Goal: Transaction & Acquisition: Purchase product/service

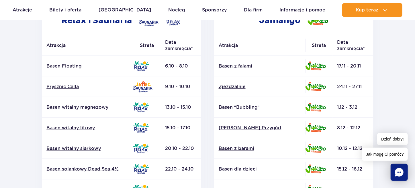
scroll to position [86, 0]
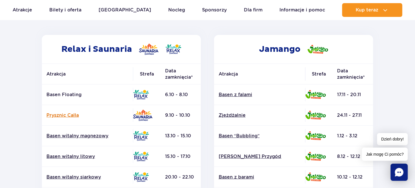
click at [60, 116] on link "Prysznic Calla" at bounding box center [87, 115] width 82 height 6
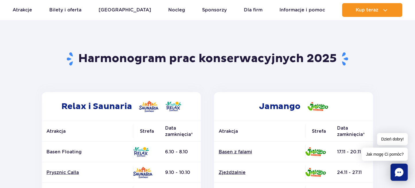
scroll to position [28, 0]
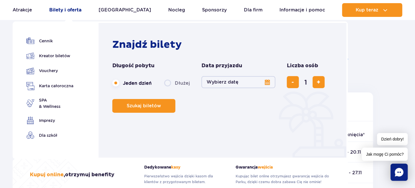
click at [67, 9] on link "Bilety i oferta" at bounding box center [65, 10] width 32 height 14
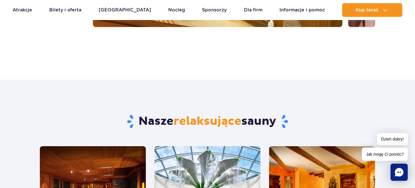
scroll to position [193, 0]
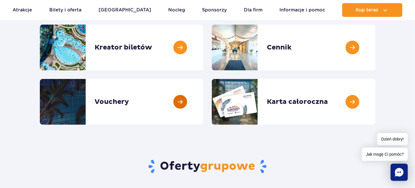
scroll to position [57, 0]
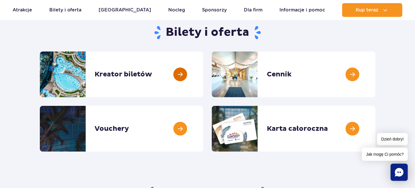
click at [203, 75] on link at bounding box center [203, 75] width 0 height 46
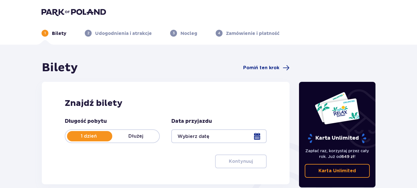
click at [257, 138] on div at bounding box center [218, 137] width 95 height 14
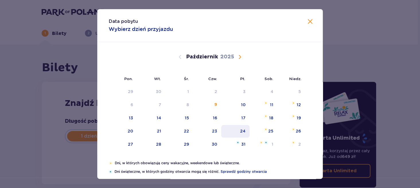
click at [243, 130] on div "24" at bounding box center [242, 131] width 5 height 6
type input "24.10.25"
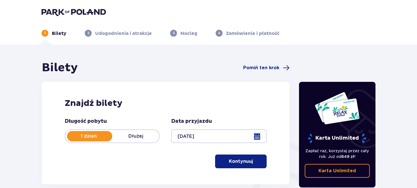
click at [240, 161] on p "Kontynuuj" at bounding box center [241, 162] width 24 height 6
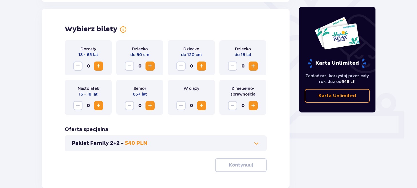
scroll to position [159, 0]
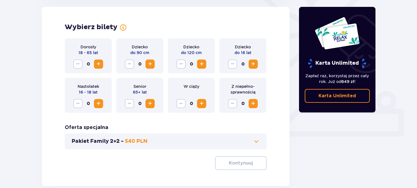
click at [98, 65] on span "Zwiększ" at bounding box center [98, 64] width 7 height 7
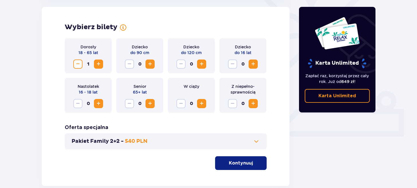
click at [98, 65] on span "Zwiększ" at bounding box center [98, 64] width 7 height 7
click at [257, 142] on span at bounding box center [256, 141] width 7 height 7
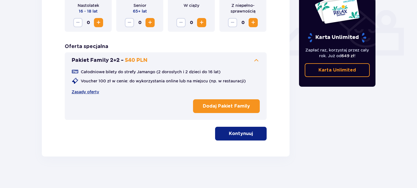
scroll to position [243, 0]
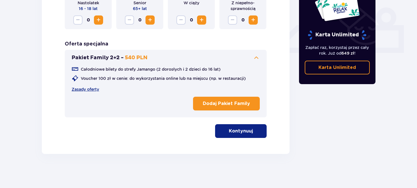
click at [236, 105] on p "Dodaj Pakiet Family" at bounding box center [226, 104] width 47 height 6
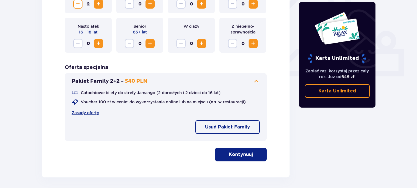
scroll to position [186, 0]
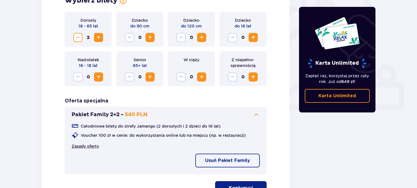
click at [90, 145] on link "Zasady oferty" at bounding box center [86, 147] width 28 height 6
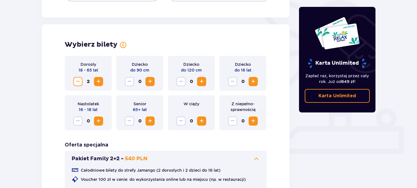
scroll to position [128, 0]
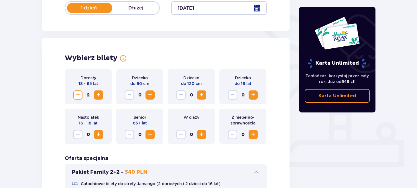
click at [252, 95] on span "Zwiększ" at bounding box center [253, 95] width 7 height 7
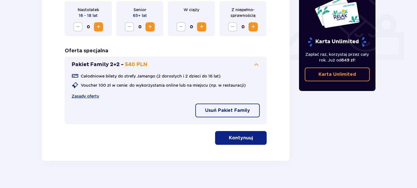
scroll to position [243, 0]
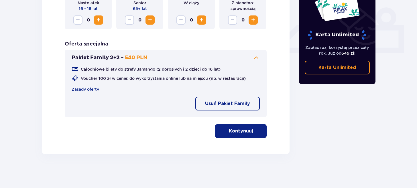
click at [251, 130] on span "button" at bounding box center [254, 131] width 7 height 7
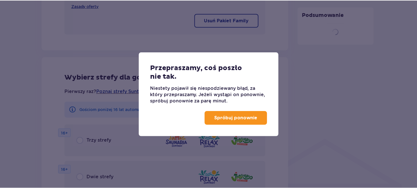
scroll to position [369, 0]
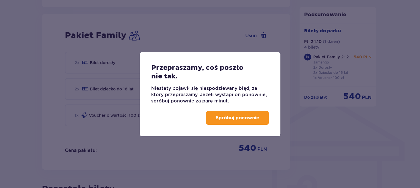
click at [249, 121] on button "Spróbuj ponownie" at bounding box center [237, 118] width 63 height 14
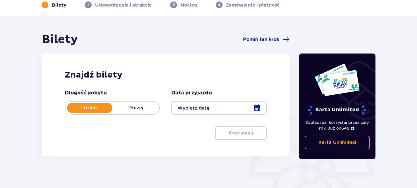
click at [259, 108] on div at bounding box center [218, 108] width 95 height 14
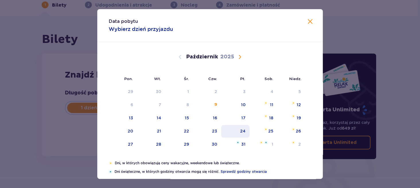
click at [242, 133] on div "24" at bounding box center [242, 131] width 5 height 6
type input "[DATE]"
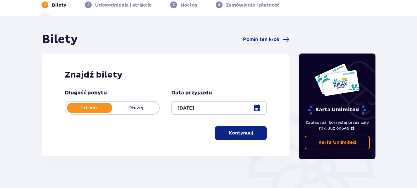
click at [242, 133] on p "Kontynuuj" at bounding box center [241, 133] width 24 height 6
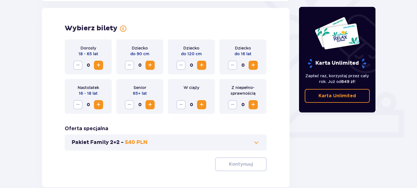
scroll to position [159, 0]
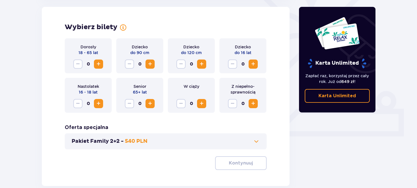
click at [98, 64] on span "Zwiększ" at bounding box center [98, 64] width 7 height 7
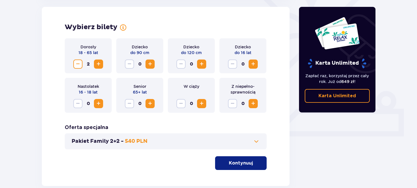
click at [251, 63] on span "Zwiększ" at bounding box center [253, 64] width 7 height 7
click at [250, 164] on button "Kontynuuj" at bounding box center [241, 164] width 52 height 14
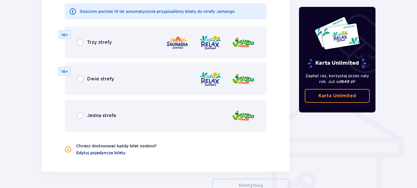
scroll to position [376, 0]
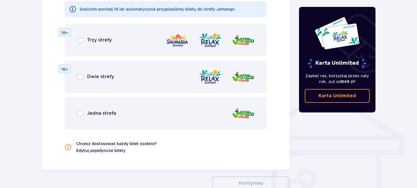
click at [79, 41] on input "radio" at bounding box center [80, 40] width 7 height 7
radio input "true"
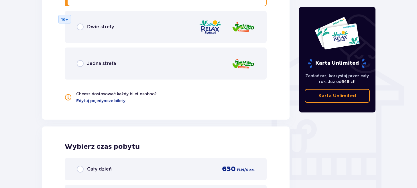
scroll to position [426, 0]
click at [79, 65] on input "radio" at bounding box center [80, 63] width 7 height 7
radio input "true"
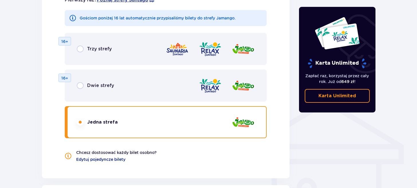
scroll to position [366, 0]
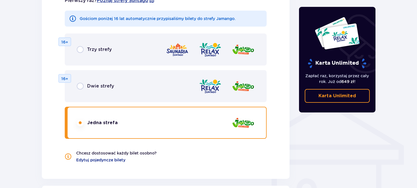
click at [83, 85] on input "radio" at bounding box center [80, 86] width 7 height 7
radio input "true"
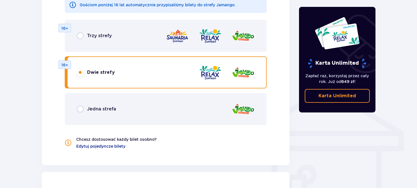
scroll to position [366, 0]
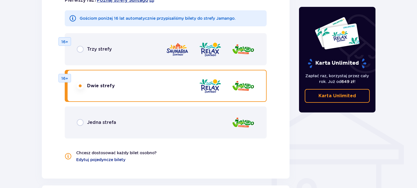
click at [81, 48] on input "radio" at bounding box center [80, 49] width 7 height 7
radio input "true"
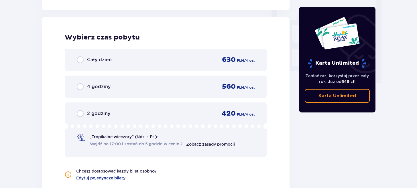
scroll to position [538, 0]
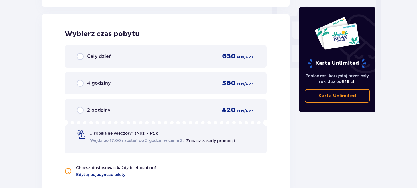
click at [79, 57] on input "radio" at bounding box center [80, 56] width 7 height 7
radio input "true"
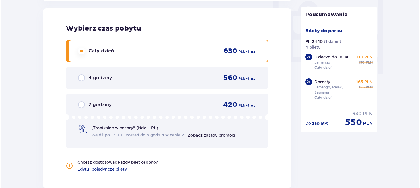
scroll to position [630, 0]
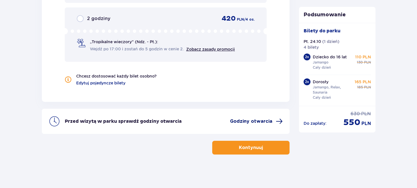
click at [247, 119] on span "Godziny otwarcia" at bounding box center [251, 121] width 42 height 6
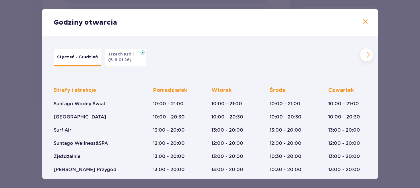
click at [367, 54] on span at bounding box center [366, 55] width 7 height 7
click at [362, 22] on span at bounding box center [364, 21] width 7 height 7
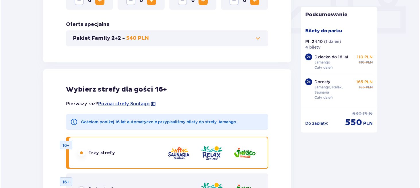
scroll to position [257, 0]
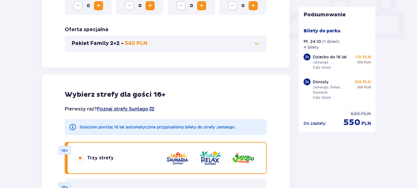
click at [126, 109] on span "Poznaj strefy Suntago" at bounding box center [123, 109] width 52 height 6
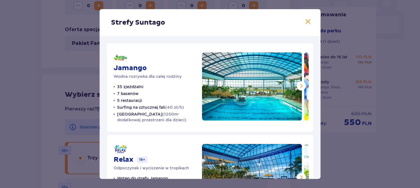
click at [298, 86] on span at bounding box center [301, 86] width 7 height 7
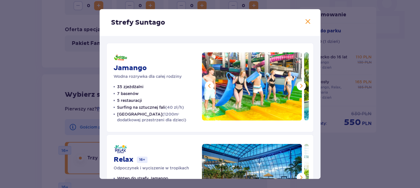
click at [298, 85] on span at bounding box center [301, 86] width 7 height 7
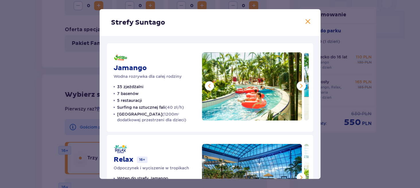
click at [298, 85] on span at bounding box center [301, 86] width 7 height 7
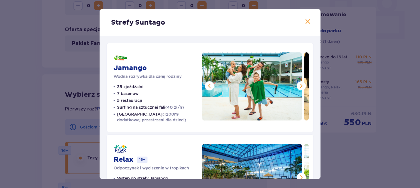
click at [298, 85] on span at bounding box center [301, 86] width 7 height 7
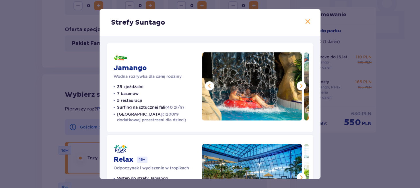
click at [298, 85] on span at bounding box center [301, 86] width 7 height 7
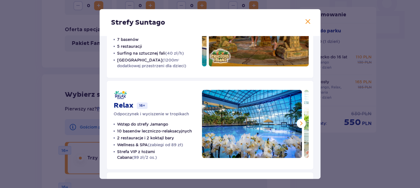
scroll to position [57, 0]
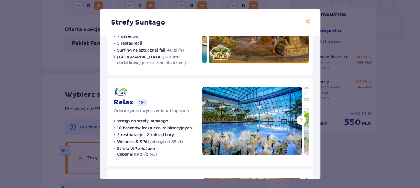
click at [301, 120] on span at bounding box center [301, 120] width 7 height 7
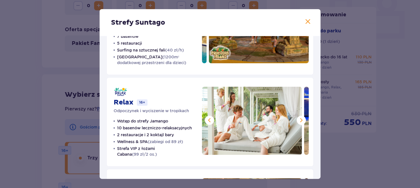
click at [301, 120] on span at bounding box center [301, 120] width 7 height 7
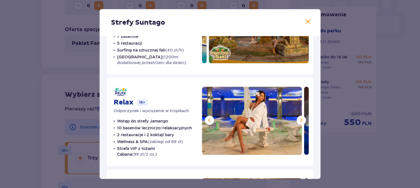
click at [301, 120] on span at bounding box center [301, 120] width 7 height 7
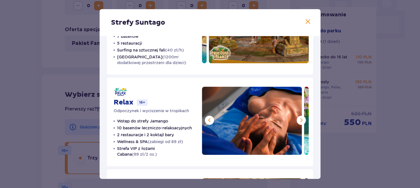
click at [301, 120] on span at bounding box center [301, 120] width 7 height 7
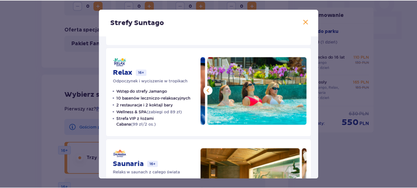
scroll to position [141, 0]
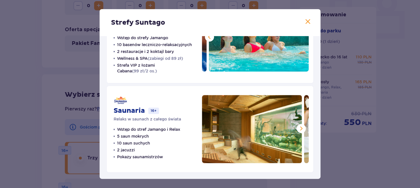
click at [299, 128] on span at bounding box center [301, 128] width 7 height 7
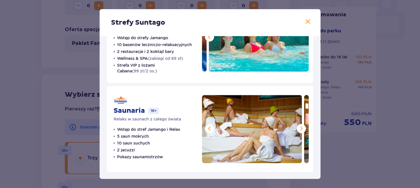
click at [299, 128] on span at bounding box center [301, 128] width 7 height 7
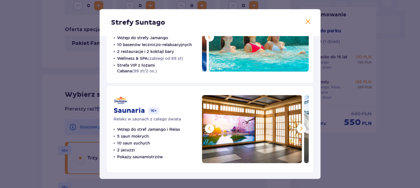
click at [299, 128] on span at bounding box center [301, 128] width 7 height 7
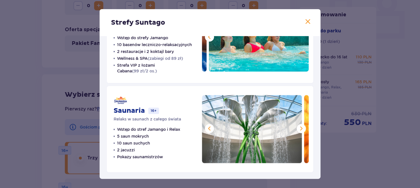
click at [299, 128] on span at bounding box center [301, 128] width 7 height 7
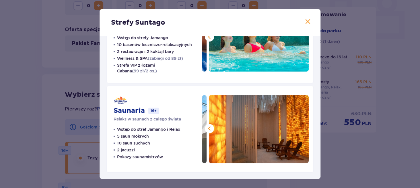
click at [309, 22] on span at bounding box center [307, 21] width 7 height 7
